Goal: Navigation & Orientation: Find specific page/section

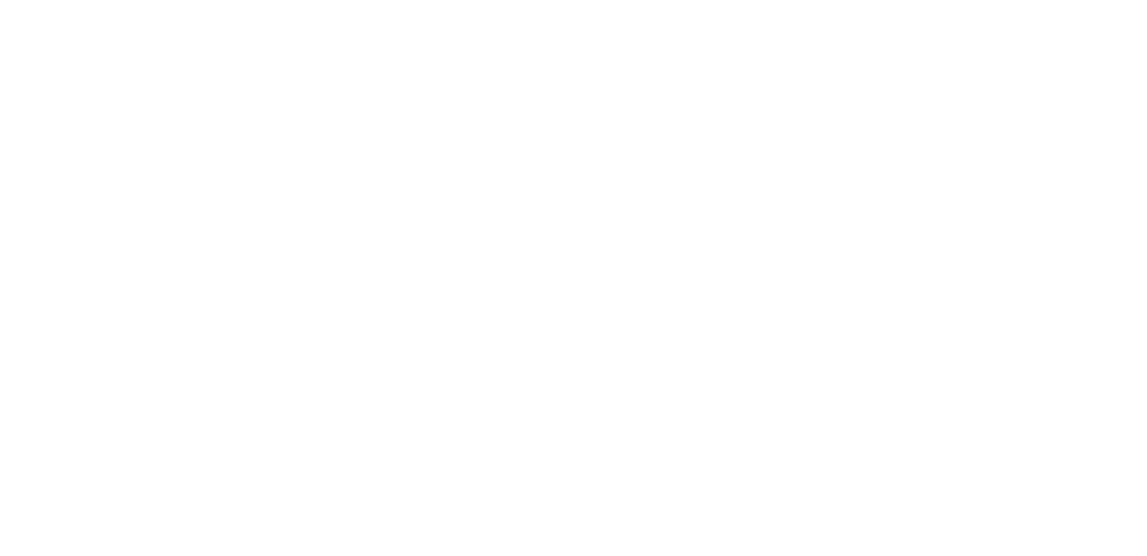
scroll to position [2675, 0]
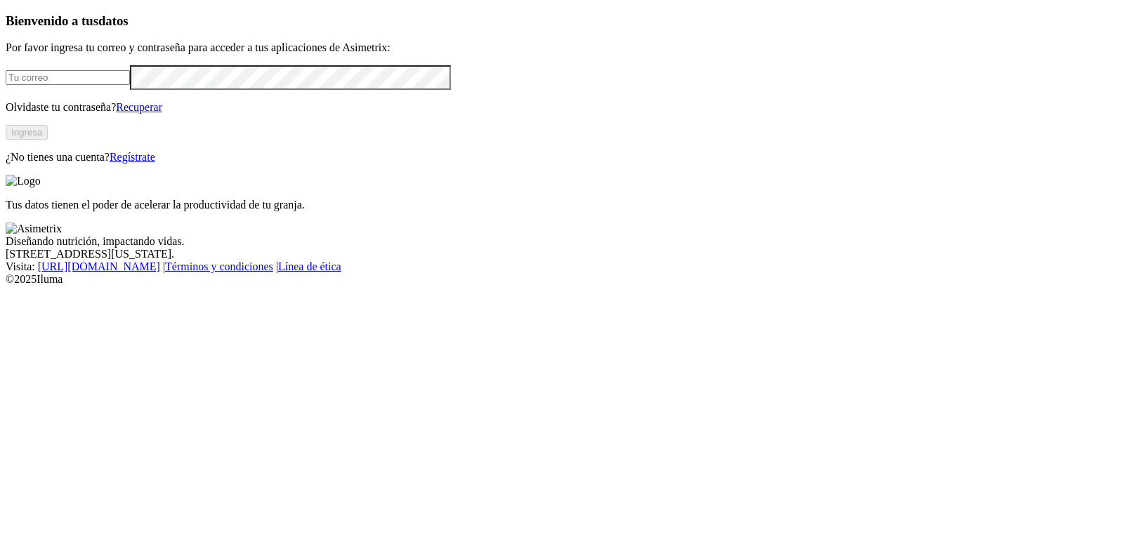
type input "[PERSON_NAME][EMAIL_ADDRESS][DOMAIN_NAME]"
click at [48, 140] on button "Ingresa" at bounding box center [27, 132] width 42 height 15
